Goal: Task Accomplishment & Management: Manage account settings

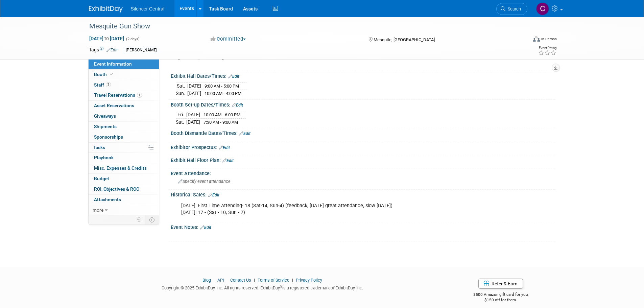
scroll to position [68, 0]
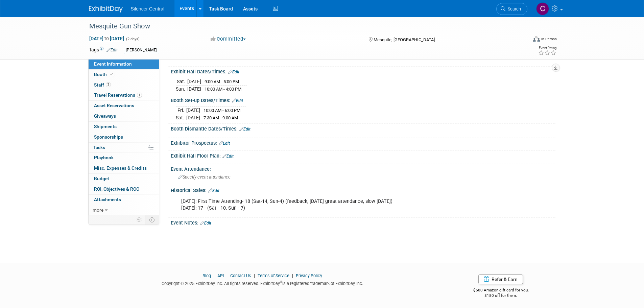
click at [218, 190] on link "Edit" at bounding box center [213, 190] width 11 height 5
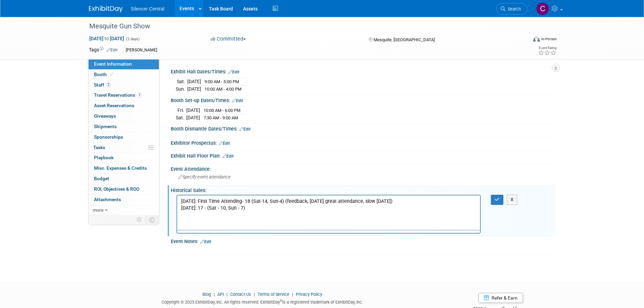
scroll to position [0, 0]
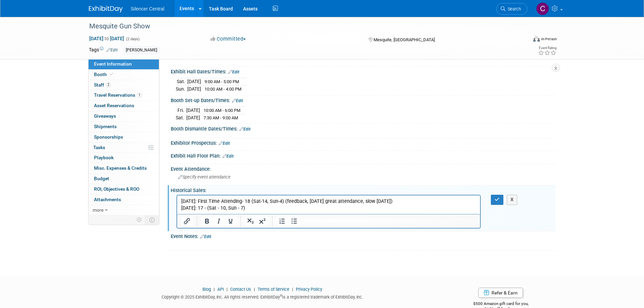
click at [268, 206] on p "[DATE]: First Time Attending- 18 (Sat-14, Sun-4) (feedback, [DATE] great attend…" at bounding box center [328, 205] width 295 height 14
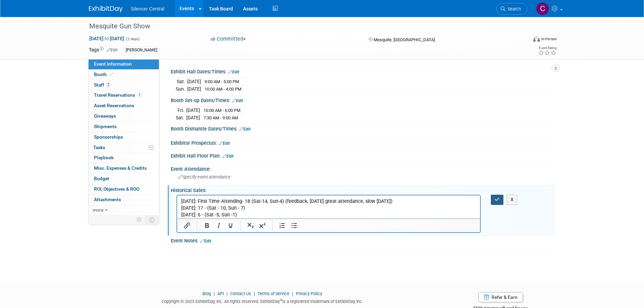
click at [496, 197] on icon "button" at bounding box center [496, 199] width 5 height 5
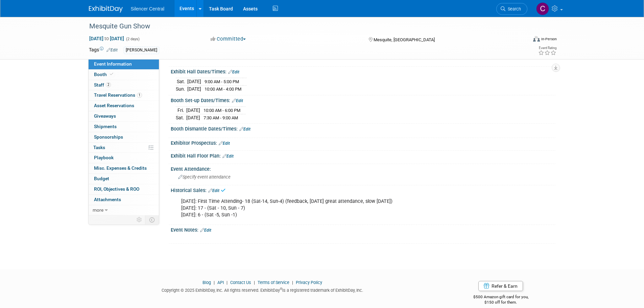
click at [102, 8] on img at bounding box center [106, 9] width 34 height 7
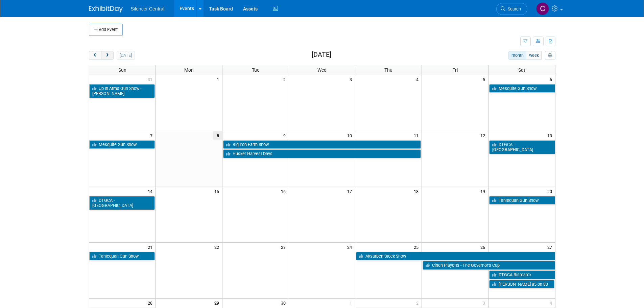
click at [108, 55] on span "next" at bounding box center [107, 55] width 5 height 4
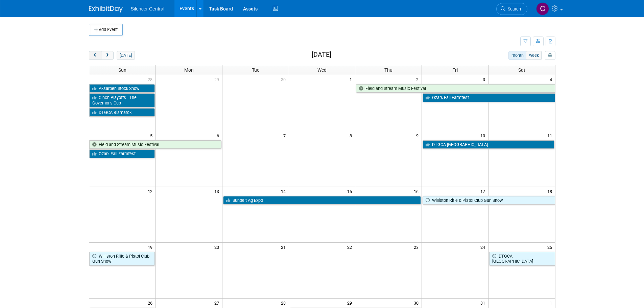
click at [94, 58] on button "prev" at bounding box center [95, 55] width 13 height 9
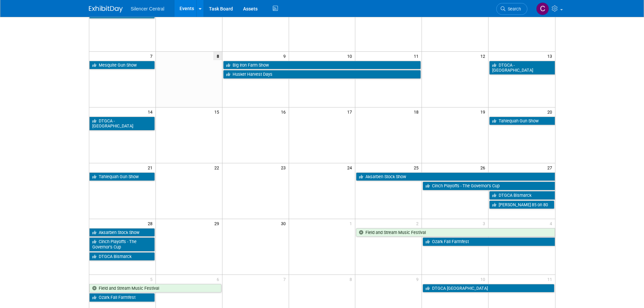
scroll to position [68, 0]
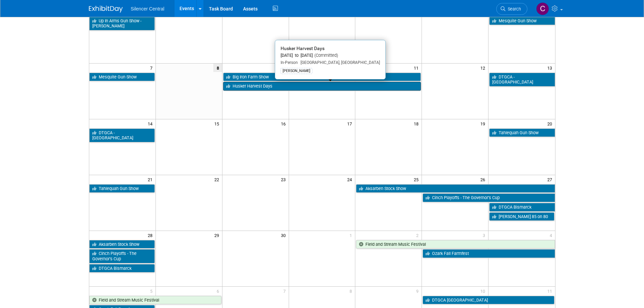
click at [271, 86] on link "Husker Harvest Days" at bounding box center [322, 86] width 198 height 9
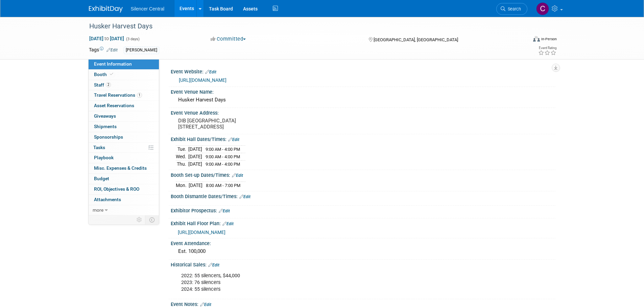
click at [111, 8] on img at bounding box center [106, 9] width 34 height 7
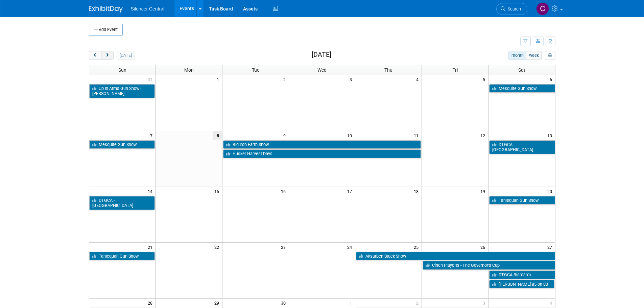
click at [104, 54] on button "next" at bounding box center [107, 55] width 13 height 9
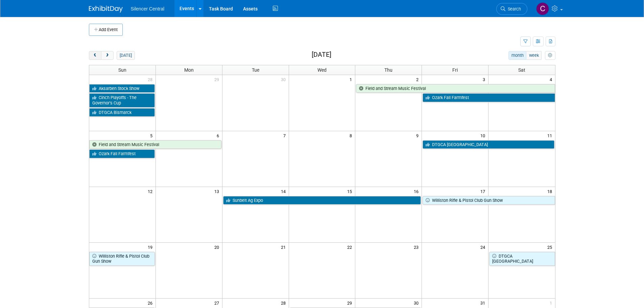
click at [96, 56] on span "prev" at bounding box center [95, 55] width 5 height 4
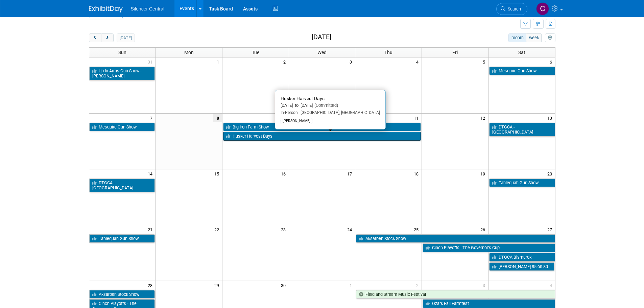
scroll to position [34, 0]
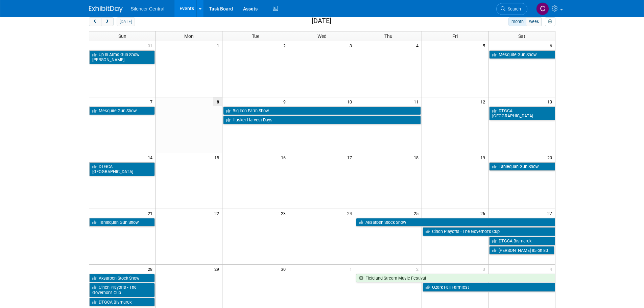
click at [395, 224] on link "Aksarben Stock Show" at bounding box center [455, 222] width 199 height 9
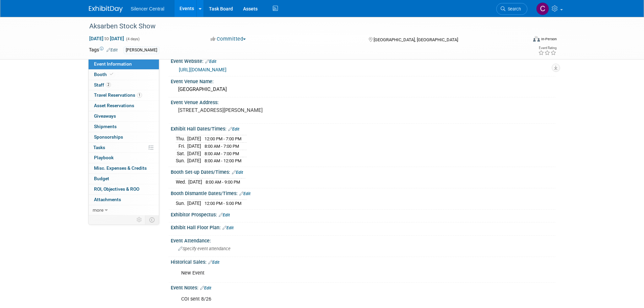
scroll to position [9, 0]
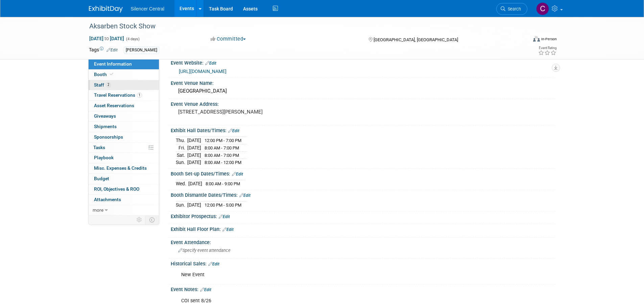
click at [111, 84] on span "2" at bounding box center [108, 84] width 5 height 5
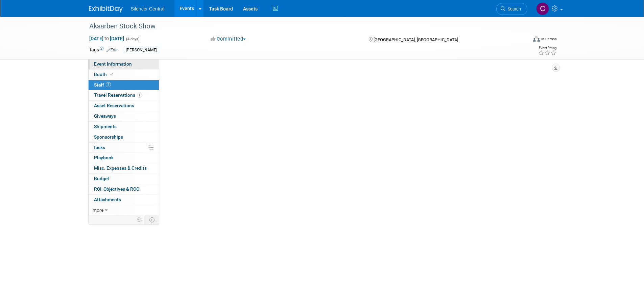
scroll to position [0, 0]
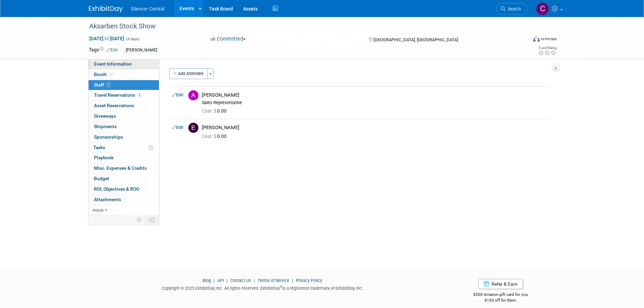
click at [127, 64] on span "Event Information" at bounding box center [113, 63] width 38 height 5
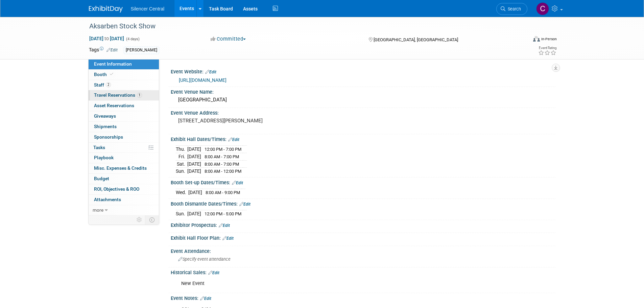
click at [102, 94] on span "Travel Reservations 1" at bounding box center [118, 94] width 48 height 5
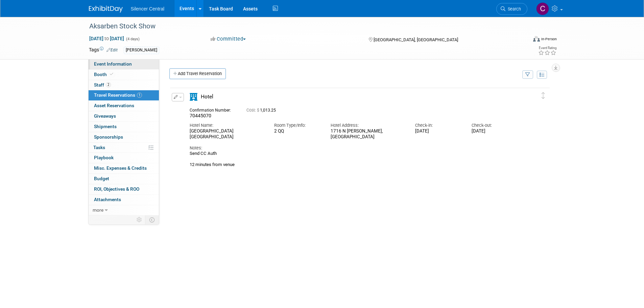
click at [117, 63] on span "Event Information" at bounding box center [113, 63] width 38 height 5
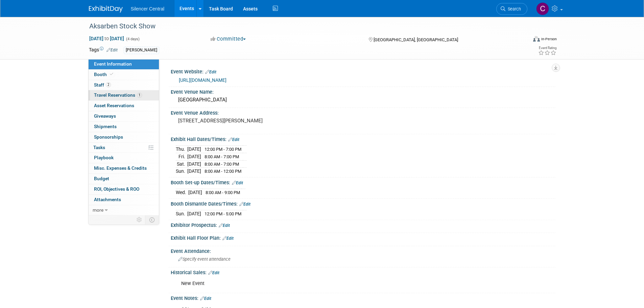
click at [106, 95] on span "Travel Reservations 1" at bounding box center [118, 94] width 48 height 5
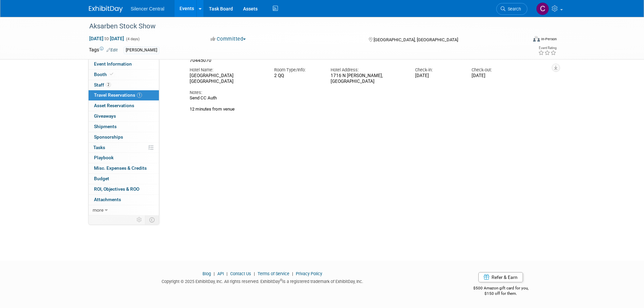
scroll to position [22, 0]
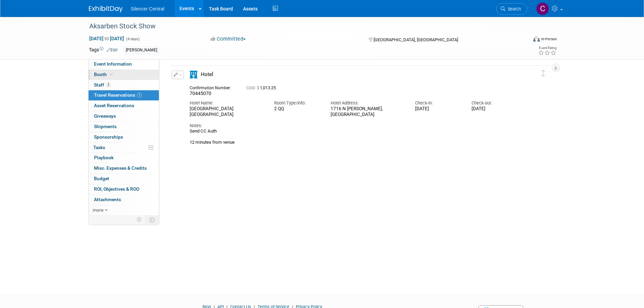
click at [102, 74] on span "Booth" at bounding box center [104, 74] width 21 height 5
